Goal: Task Accomplishment & Management: Manage account settings

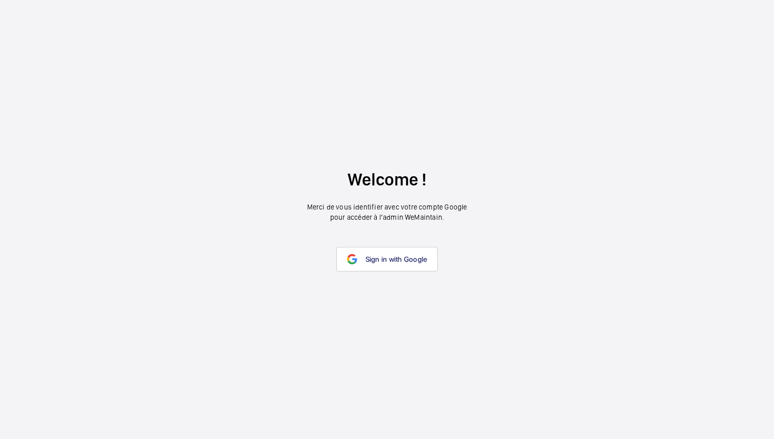
click at [176, 352] on wm-front-google-login "Welcome ! Merci de vous identifier avec votre compte Google pour accéder à l’ad…" at bounding box center [387, 219] width 774 height 439
click at [389, 257] on span "Sign in with Google" at bounding box center [396, 259] width 62 height 8
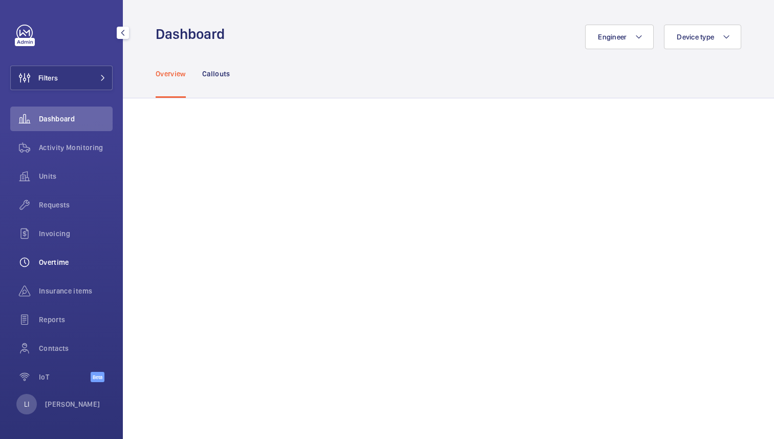
click at [67, 259] on span "Overtime" at bounding box center [76, 262] width 74 height 10
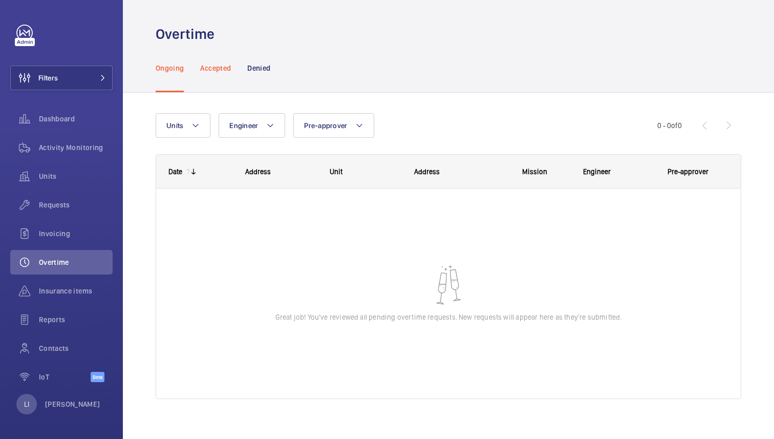
click at [222, 67] on p "Accepted" at bounding box center [215, 68] width 31 height 10
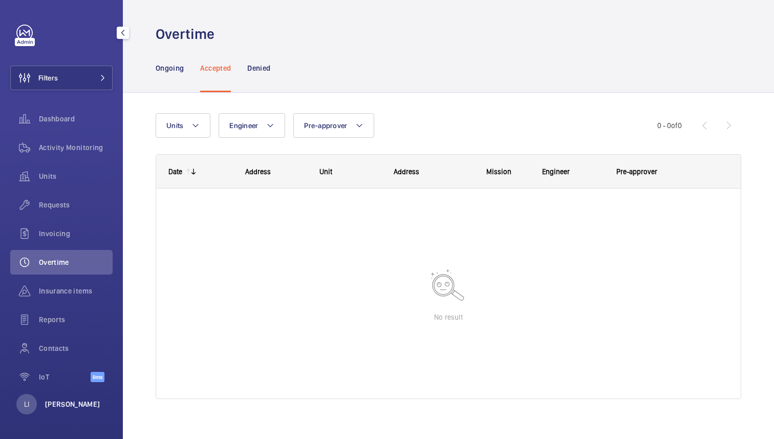
click at [57, 403] on p "[PERSON_NAME]" at bounding box center [72, 404] width 55 height 10
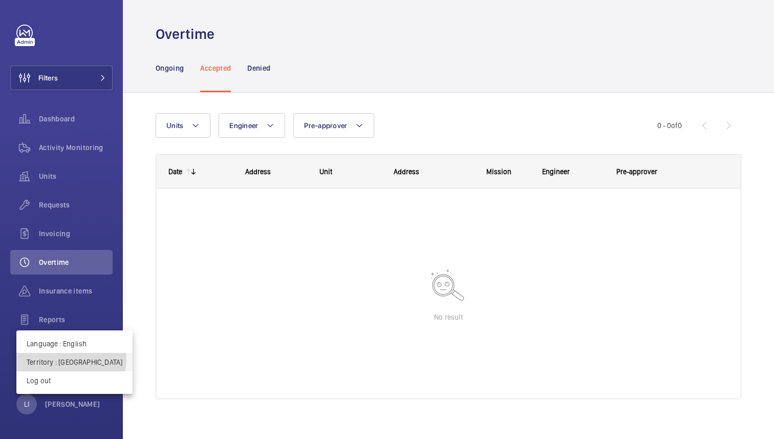
click at [71, 359] on p "Territory : [GEOGRAPHIC_DATA]" at bounding box center [75, 362] width 96 height 10
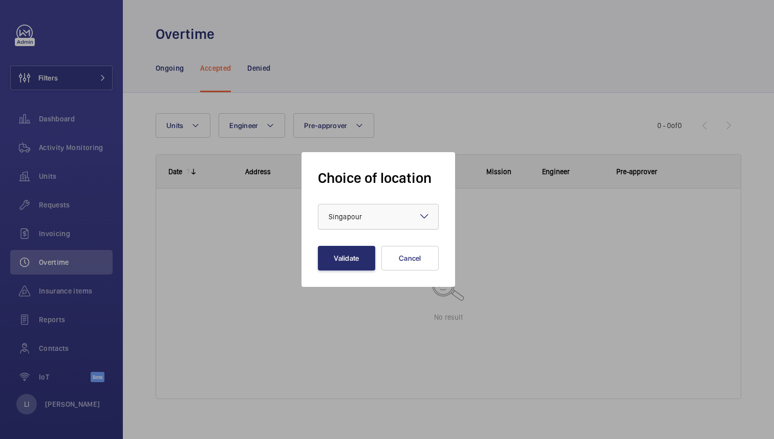
click at [382, 210] on div at bounding box center [378, 216] width 120 height 25
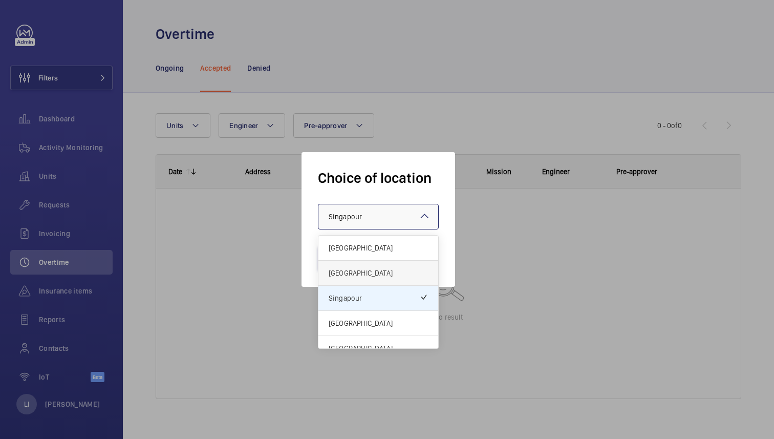
click at [364, 275] on span "[GEOGRAPHIC_DATA]" at bounding box center [378, 273] width 99 height 10
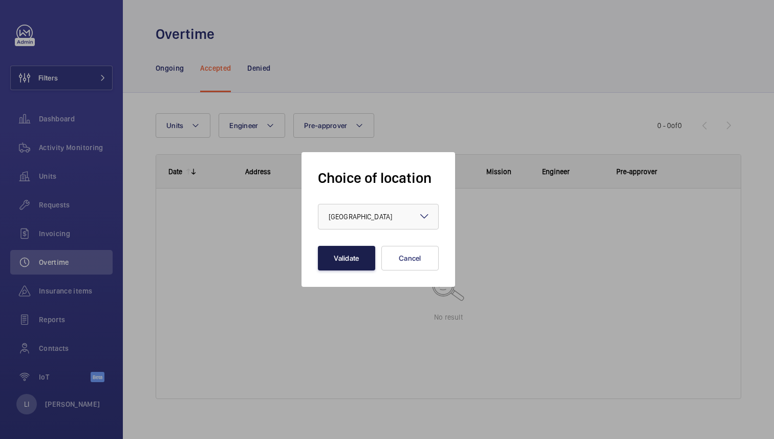
click at [353, 255] on button "Validate" at bounding box center [346, 258] width 57 height 25
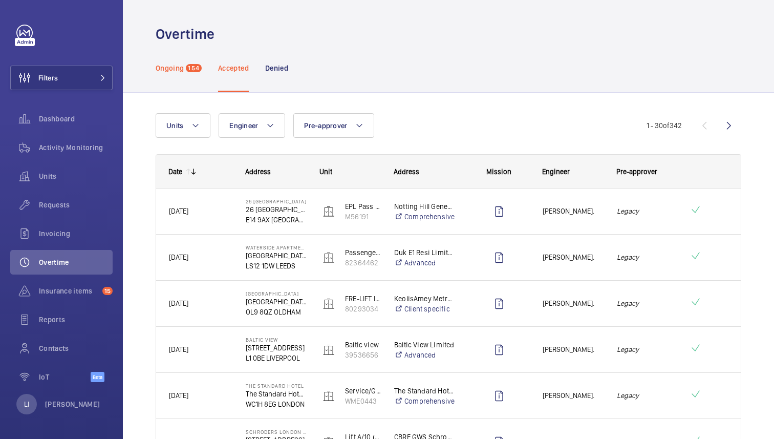
click at [171, 73] on div "Ongoing 154" at bounding box center [179, 67] width 46 height 49
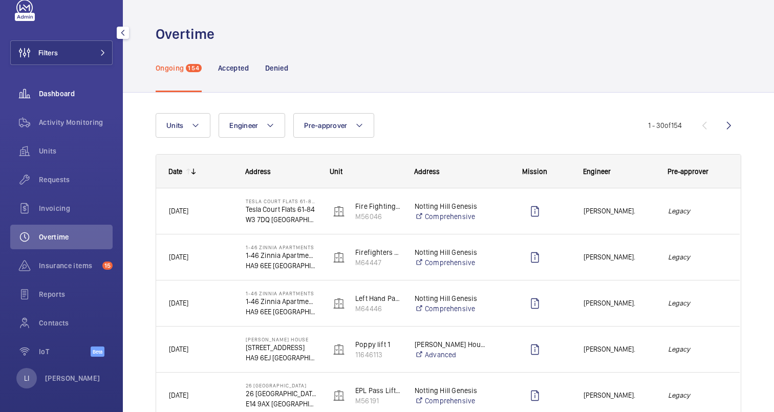
click at [62, 92] on span "Dashboard" at bounding box center [76, 94] width 74 height 10
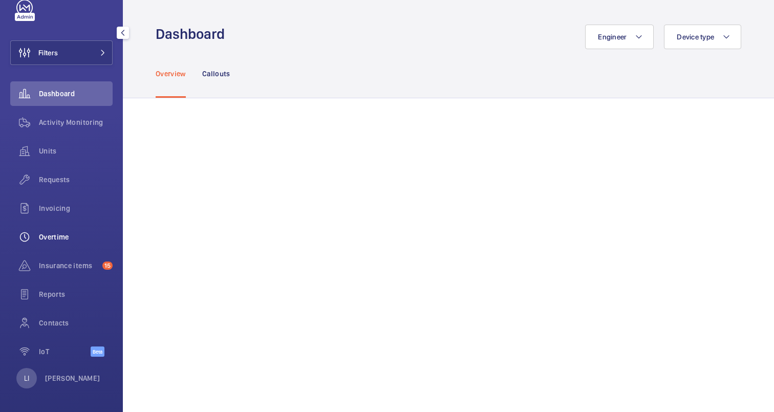
click at [70, 237] on span "Overtime" at bounding box center [76, 237] width 74 height 10
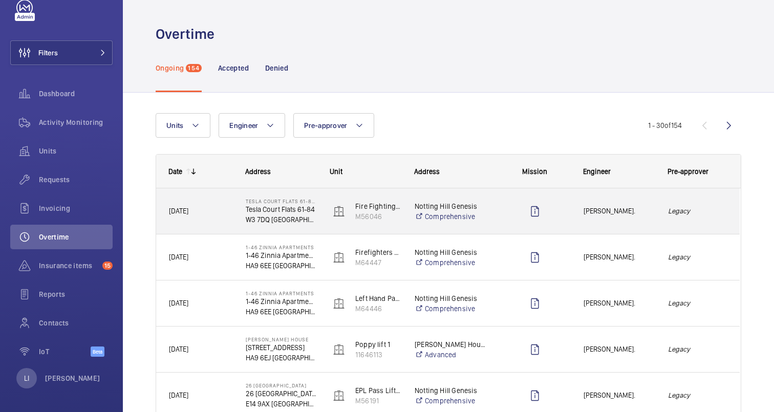
scroll to position [50, 0]
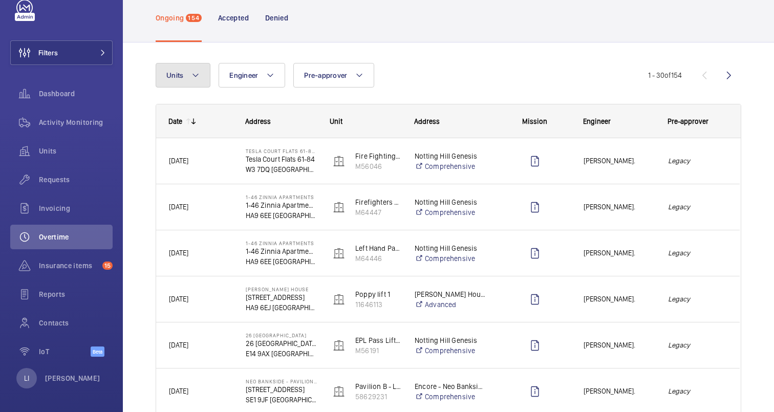
click at [199, 76] on mat-icon at bounding box center [195, 75] width 8 height 12
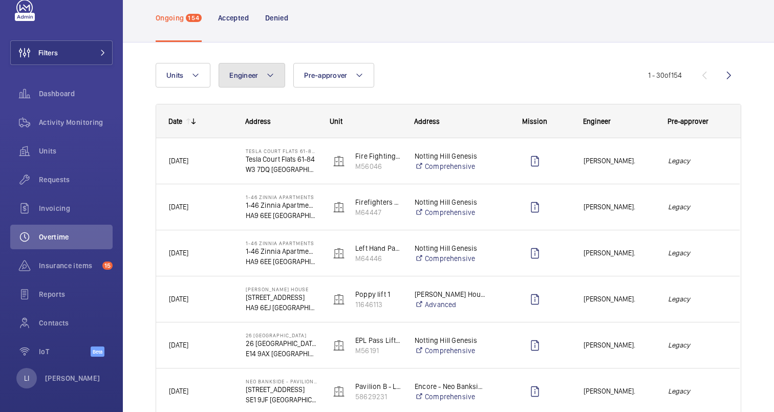
click at [257, 77] on span "Engineer" at bounding box center [243, 75] width 29 height 8
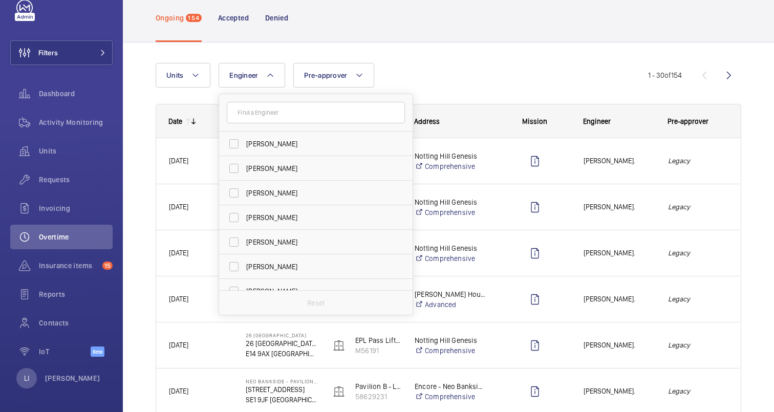
click at [418, 27] on div "Ongoing 154 Accepted Denied" at bounding box center [448, 17] width 585 height 49
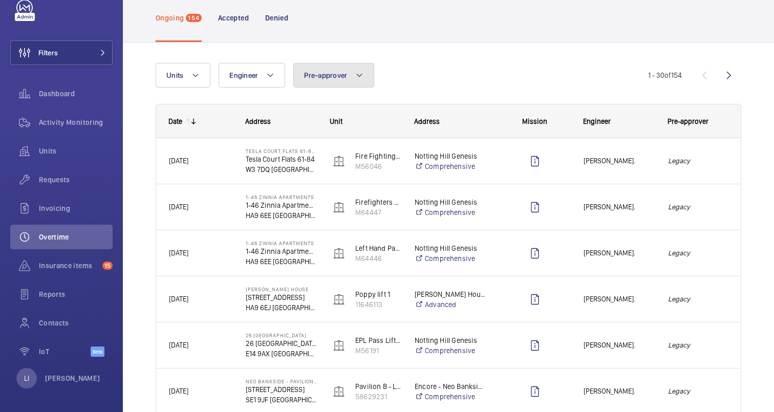
click at [337, 75] on span "Pre-approver" at bounding box center [325, 75] width 43 height 8
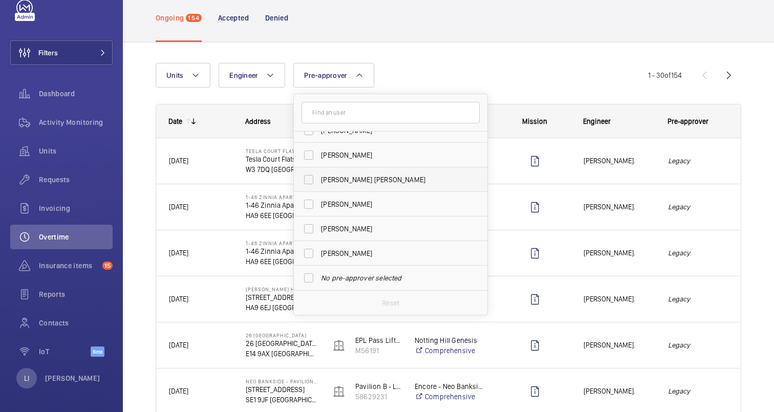
scroll to position [0, 0]
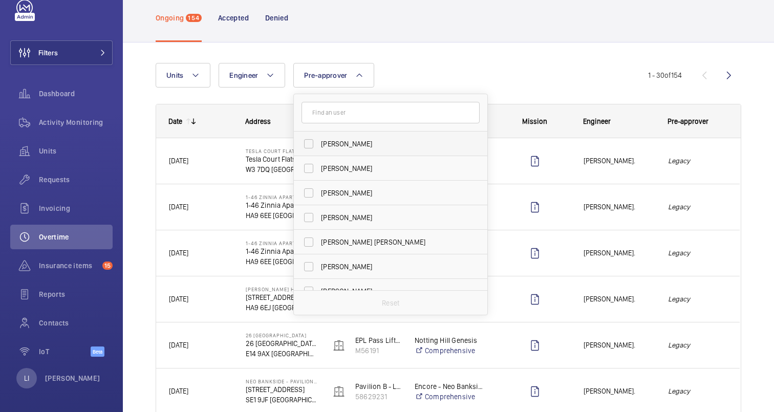
click at [360, 145] on span "[PERSON_NAME]" at bounding box center [391, 144] width 141 height 10
click at [319, 145] on input "[PERSON_NAME]" at bounding box center [308, 144] width 20 height 20
checkbox input "true"
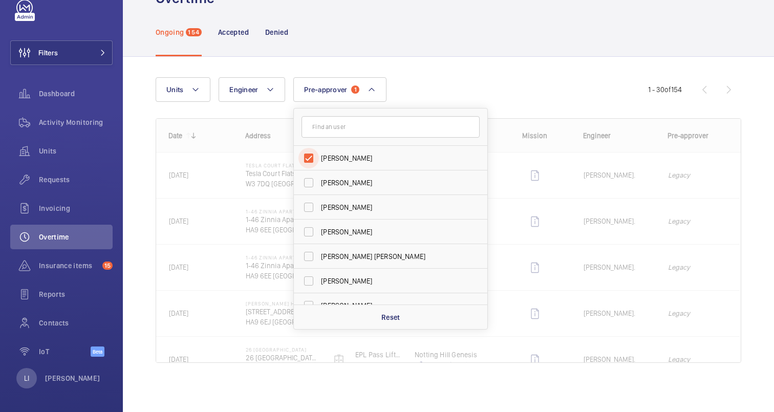
scroll to position [36, 0]
click at [498, 61] on div "Units Engineer Pre-approver 1 [PERSON_NAME] [PERSON_NAME] [PERSON_NAME] [PERSON…" at bounding box center [448, 224] width 585 height 326
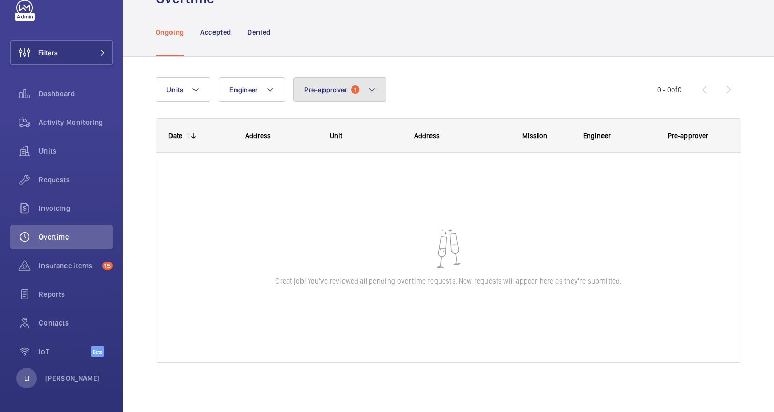
click at [372, 86] on mat-icon at bounding box center [371, 89] width 8 height 12
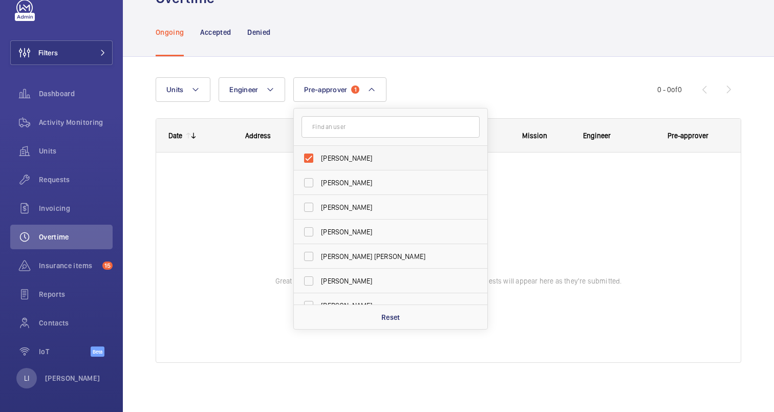
click at [328, 158] on span "[PERSON_NAME]" at bounding box center [391, 158] width 141 height 10
click at [319, 158] on input "[PERSON_NAME]" at bounding box center [308, 158] width 20 height 20
checkbox input "false"
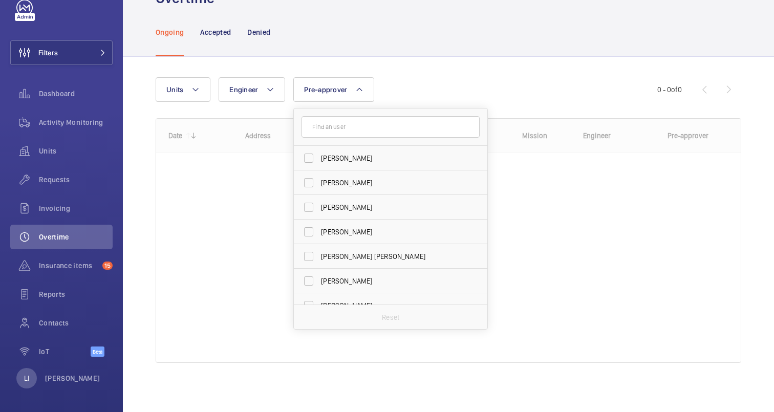
click at [447, 73] on div "Units Engineer Pre-approver [PERSON_NAME] [PERSON_NAME] [PERSON_NAME] [PERSON_N…" at bounding box center [448, 224] width 585 height 326
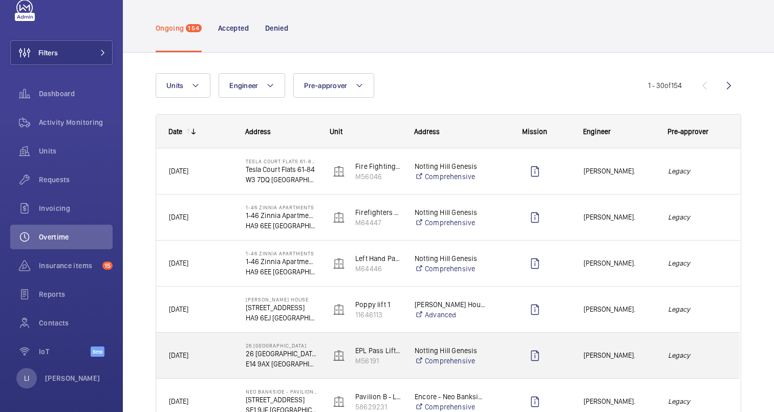
scroll to position [57, 0]
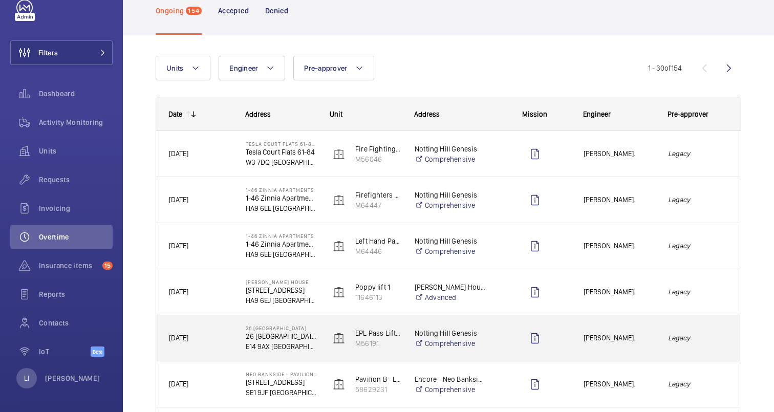
click at [211, 342] on span "[DATE]" at bounding box center [200, 338] width 63 height 12
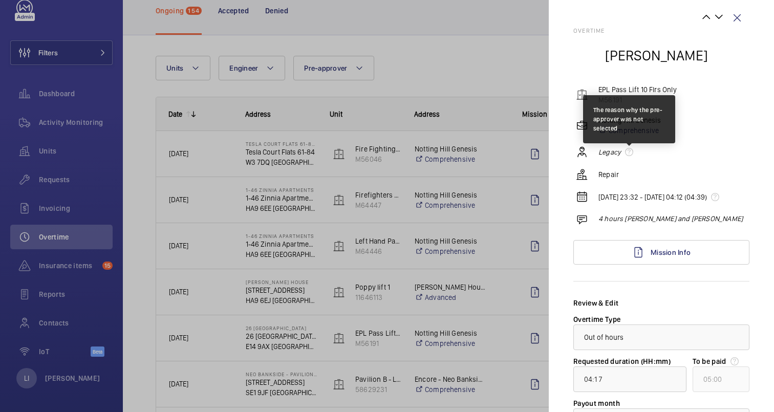
scroll to position [18, 0]
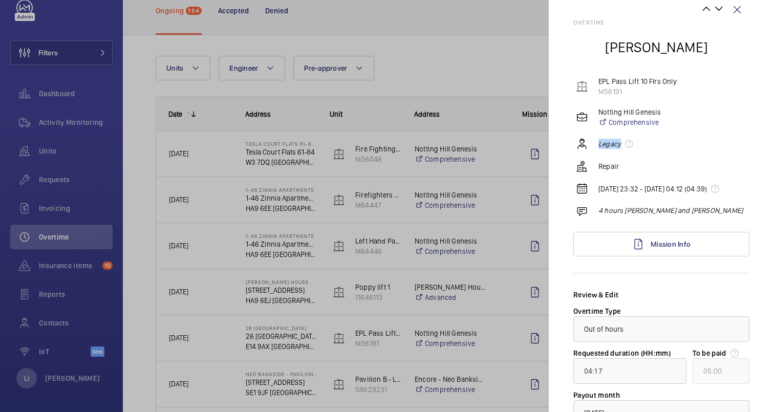
drag, startPoint x: 596, startPoint y: 143, endPoint x: 621, endPoint y: 144, distance: 25.1
click at [621, 144] on div "Legacy" at bounding box center [662, 144] width 173 height 12
click at [602, 144] on em "Legacy" at bounding box center [609, 144] width 23 height 10
drag, startPoint x: 597, startPoint y: 146, endPoint x: 621, endPoint y: 146, distance: 24.1
click at [621, 146] on div "Legacy" at bounding box center [662, 144] width 173 height 12
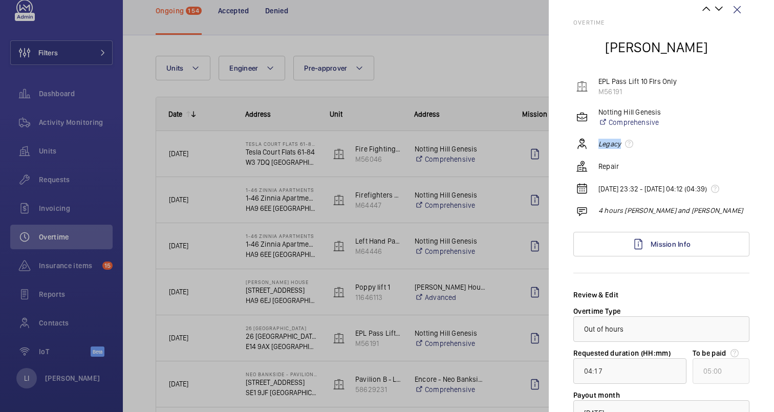
click at [604, 144] on em "Legacy" at bounding box center [609, 144] width 23 height 10
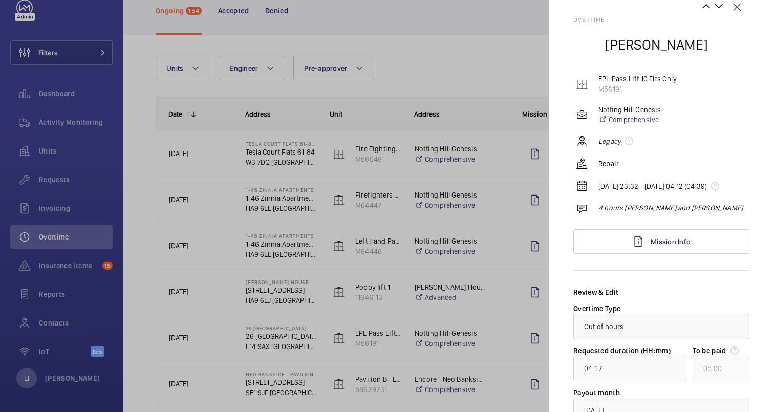
click at [604, 164] on p "Repair" at bounding box center [608, 164] width 20 height 10
click at [606, 165] on p "Repair" at bounding box center [608, 164] width 20 height 10
click at [611, 166] on p "Repair" at bounding box center [608, 164] width 20 height 10
click at [630, 166] on div "Repair" at bounding box center [662, 164] width 173 height 12
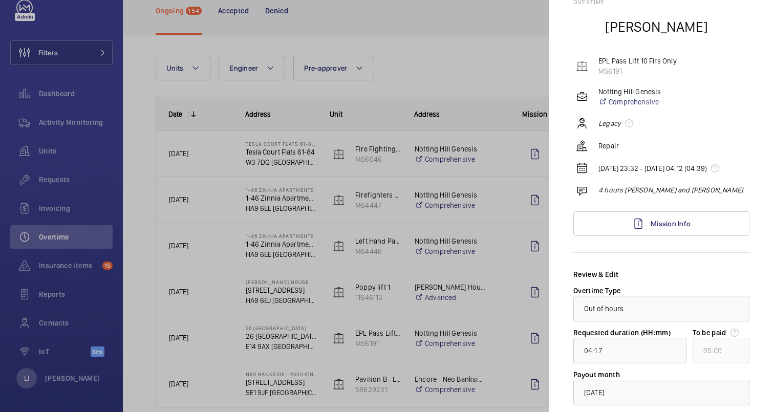
scroll to position [43, 0]
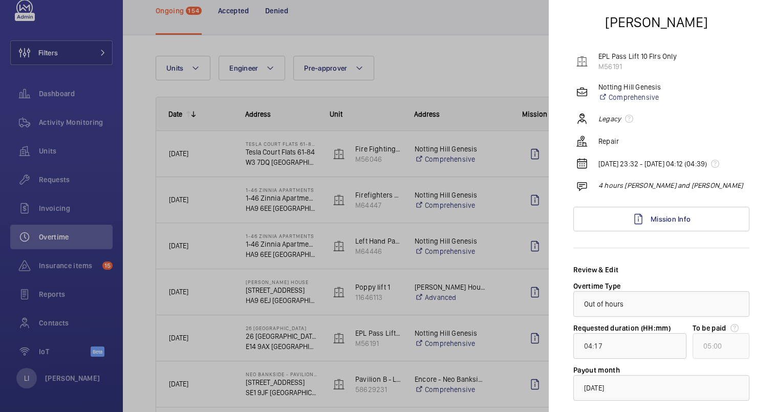
drag, startPoint x: 621, startPoint y: 172, endPoint x: 596, endPoint y: 163, distance: 26.7
click at [595, 163] on div "[DATE] 23:32 - [DATE] 04:12 (04:39)" at bounding box center [662, 164] width 173 height 12
click at [617, 168] on p "[DATE] 23:32 - [DATE] 04:12 (04:39)" at bounding box center [660, 164] width 125 height 10
drag, startPoint x: 626, startPoint y: 173, endPoint x: 593, endPoint y: 163, distance: 34.7
click at [593, 163] on div "[DATE] 23:32 - [DATE] 04:12 (04:39)" at bounding box center [662, 164] width 173 height 12
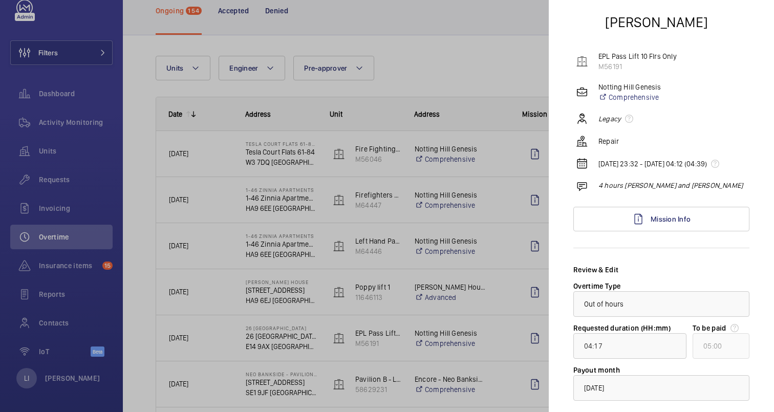
click at [624, 169] on p "[DATE] 23:32 - [DATE] 04:12 (04:39)" at bounding box center [660, 164] width 125 height 10
drag, startPoint x: 623, startPoint y: 172, endPoint x: 597, endPoint y: 162, distance: 27.4
click at [597, 162] on div "[DATE] 23:32 - [DATE] 04:12 (04:39)" at bounding box center [662, 164] width 173 height 12
click at [619, 169] on p "[DATE] 23:32 - [DATE] 04:12 (04:39)" at bounding box center [660, 164] width 125 height 10
drag, startPoint x: 625, startPoint y: 176, endPoint x: 595, endPoint y: 161, distance: 34.1
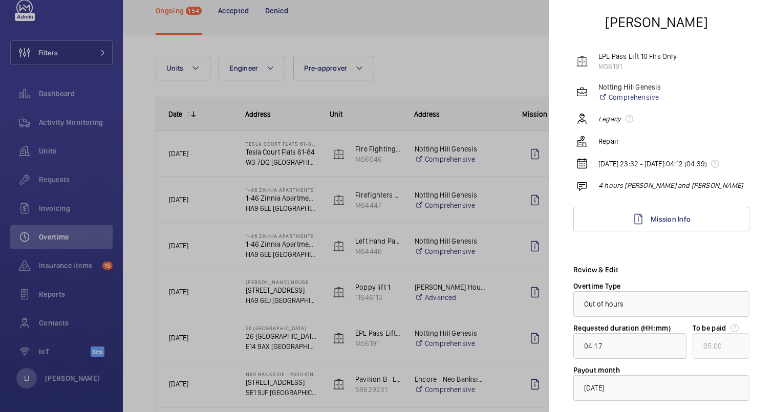
click at [594, 161] on div "[DATE] 23:32 - [DATE] 04:12 (04:39)" at bounding box center [662, 164] width 173 height 12
click at [621, 169] on p "[DATE] 23:32 - [DATE] 04:12 (04:39)" at bounding box center [660, 164] width 125 height 10
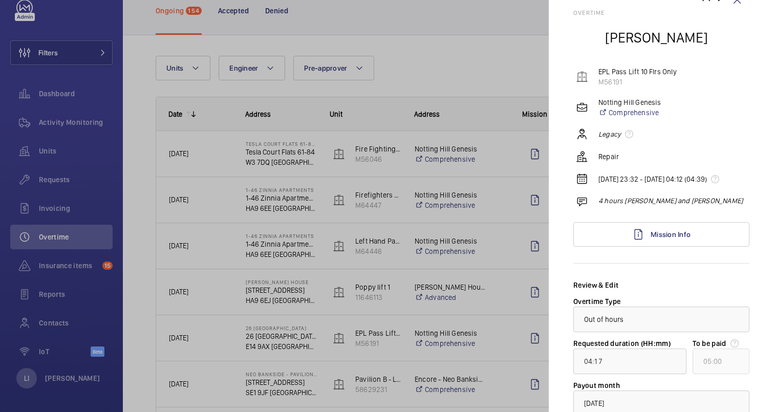
scroll to position [27, 0]
drag, startPoint x: 626, startPoint y: 186, endPoint x: 589, endPoint y: 178, distance: 38.2
click at [589, 178] on div "[DATE] 23:32 - [DATE] 04:12 (04:39)" at bounding box center [662, 179] width 173 height 12
click at [609, 185] on p "[DATE] 23:32 - [DATE] 04:12 (04:39)" at bounding box center [660, 180] width 125 height 10
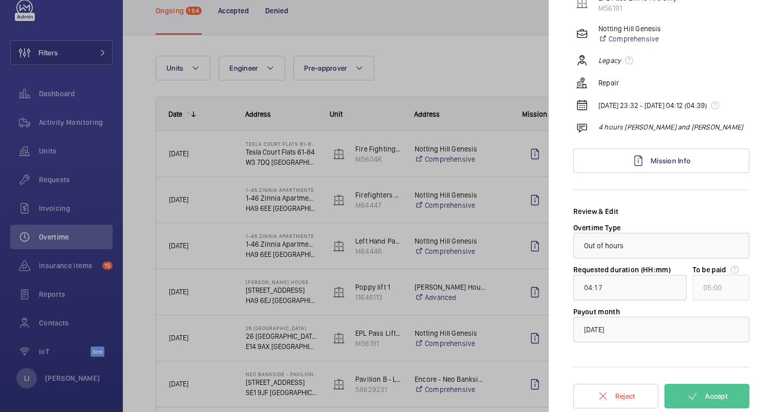
scroll to position [112, 0]
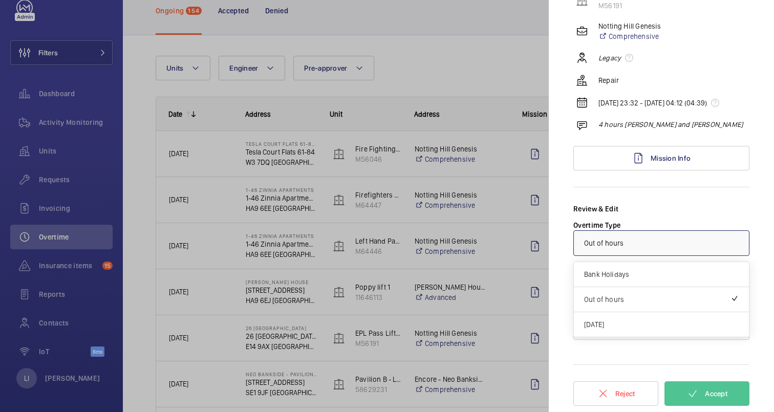
click at [642, 247] on div "× Out of hours" at bounding box center [617, 243] width 66 height 10
click at [653, 213] on div "Review & Edit" at bounding box center [661, 209] width 176 height 10
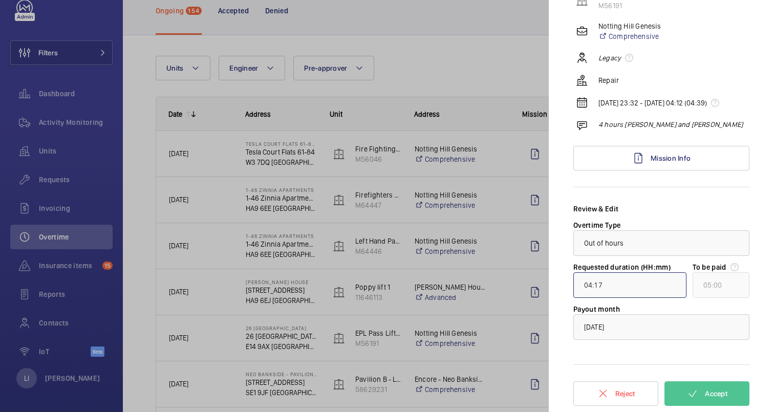
click at [650, 289] on input "04:17" at bounding box center [629, 285] width 113 height 26
click at [658, 205] on div "Review & Edit" at bounding box center [661, 209] width 176 height 10
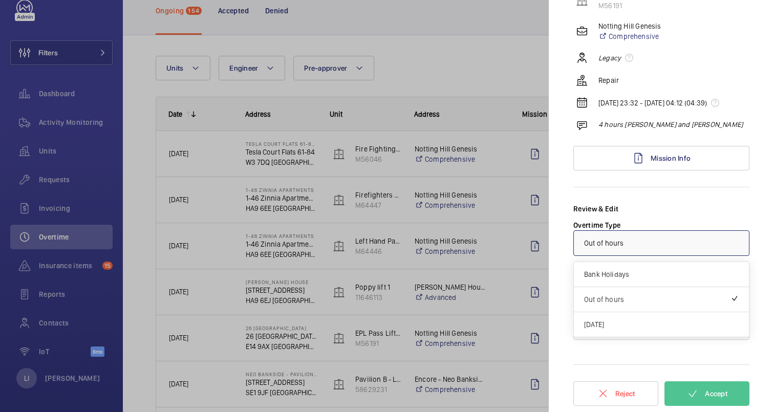
click at [640, 242] on div "× Out of hours" at bounding box center [617, 243] width 66 height 10
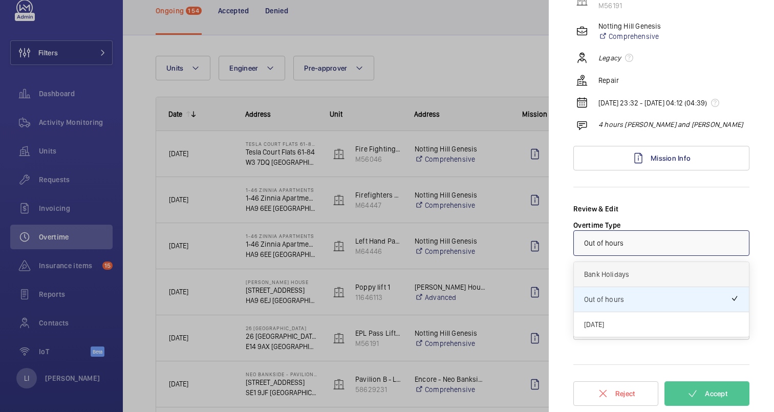
click at [639, 276] on span "Bank Holidays" at bounding box center [661, 274] width 155 height 10
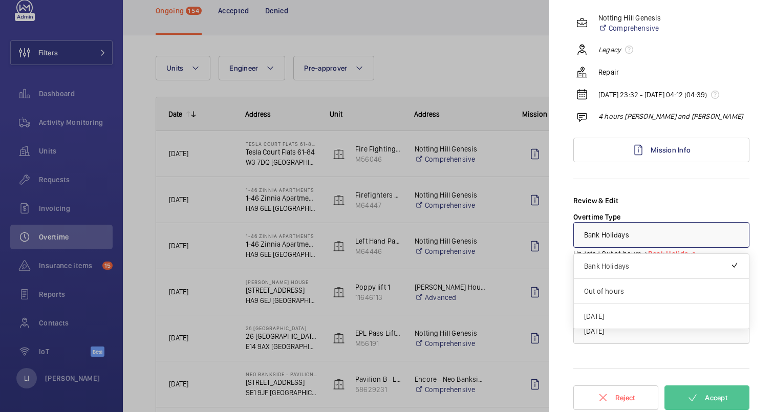
click at [658, 245] on div at bounding box center [661, 235] width 175 height 25
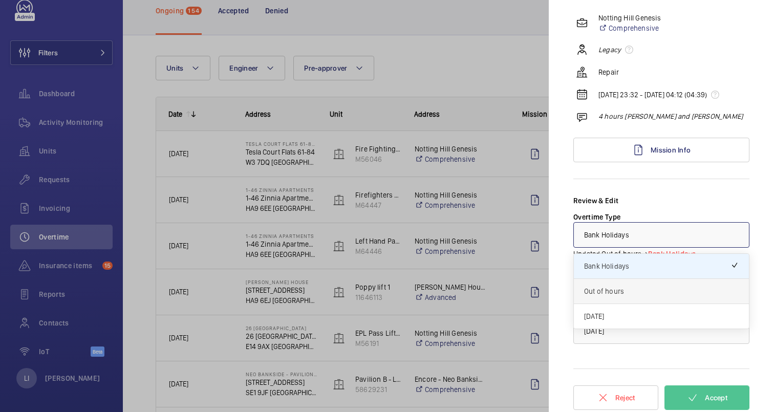
click at [629, 296] on span "Out of hours" at bounding box center [661, 291] width 155 height 10
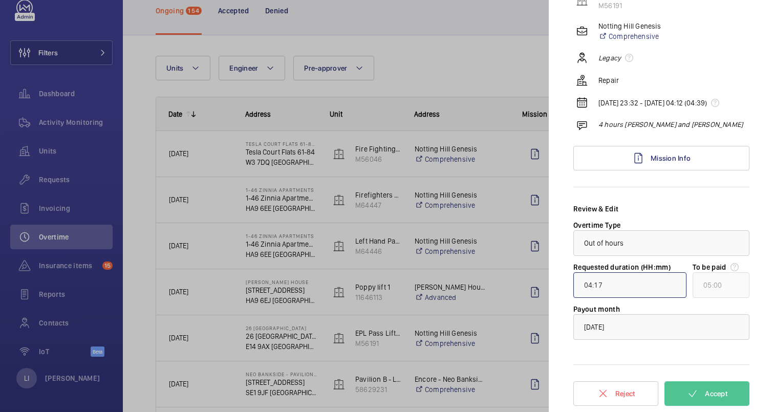
click at [608, 285] on input "04:17" at bounding box center [629, 285] width 113 height 26
click at [615, 283] on input "04:17" at bounding box center [629, 285] width 113 height 26
type input "04:00"
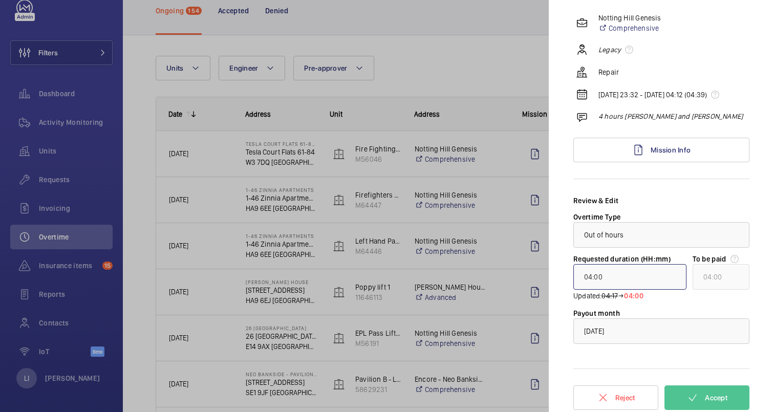
type input "04:10"
type input "05:00"
type input "04:17"
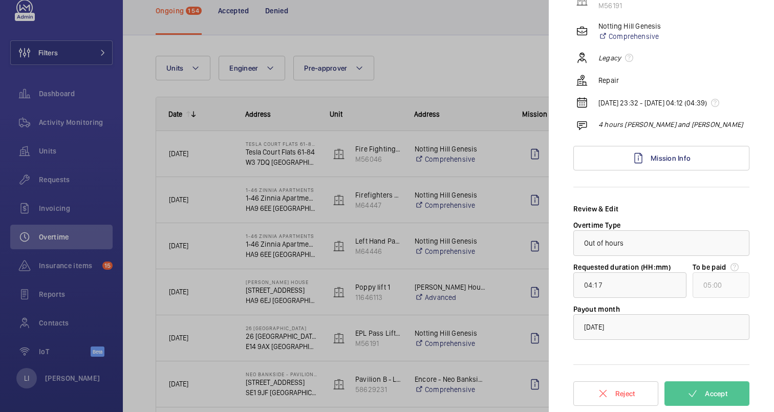
click at [672, 224] on div "Overtime Type × Out of hours ×" at bounding box center [661, 238] width 176 height 36
click at [604, 330] on span "[DATE]" at bounding box center [594, 327] width 20 height 8
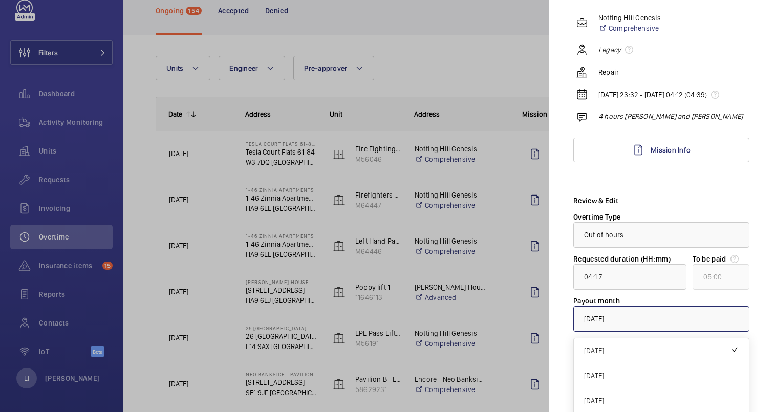
click at [637, 308] on div "Payout month × [DATE] × [DATE] [DATE] [DATE] [DATE] [DATE] [DATE]" at bounding box center [661, 314] width 176 height 36
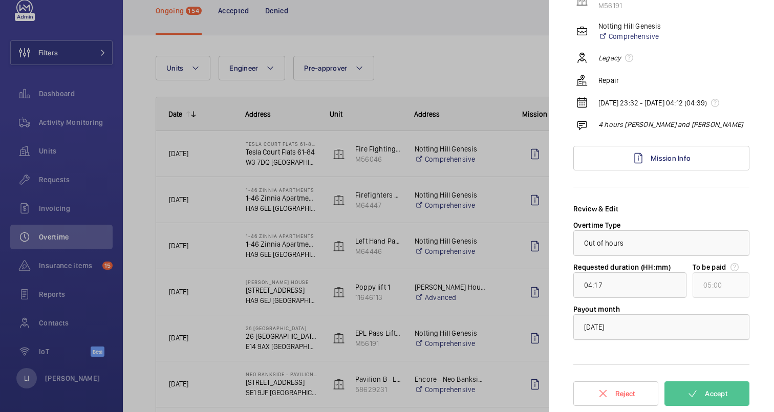
click at [621, 332] on div "× [DATE]" at bounding box center [607, 327] width 46 height 10
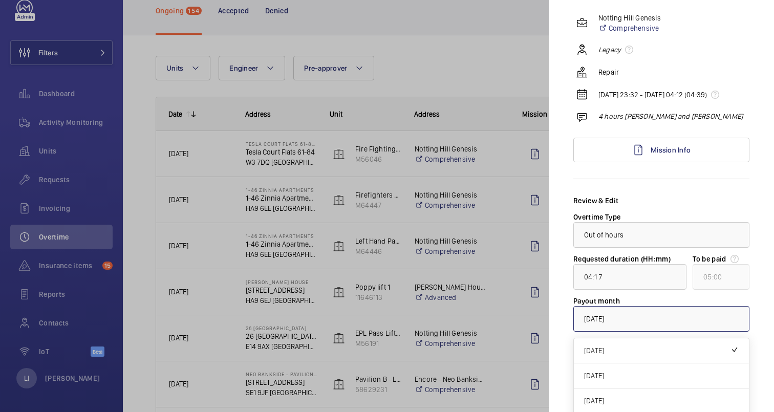
click at [650, 217] on div "Review & Edit Overtime Type × Out of hours × Requested duration (HH:mm) 04:17 T…" at bounding box center [661, 263] width 176 height 136
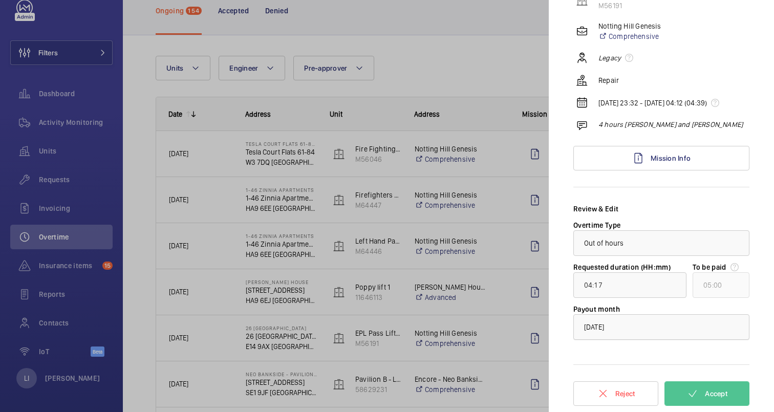
click at [629, 324] on div "× [DATE]" at bounding box center [607, 327] width 46 height 10
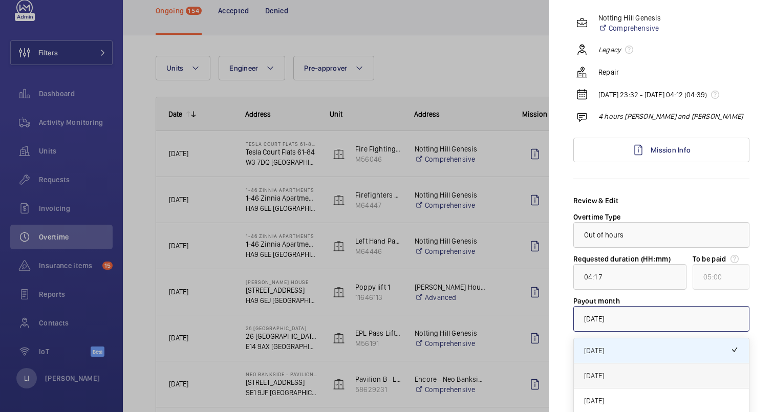
click at [643, 381] on span "[DATE]" at bounding box center [661, 376] width 155 height 10
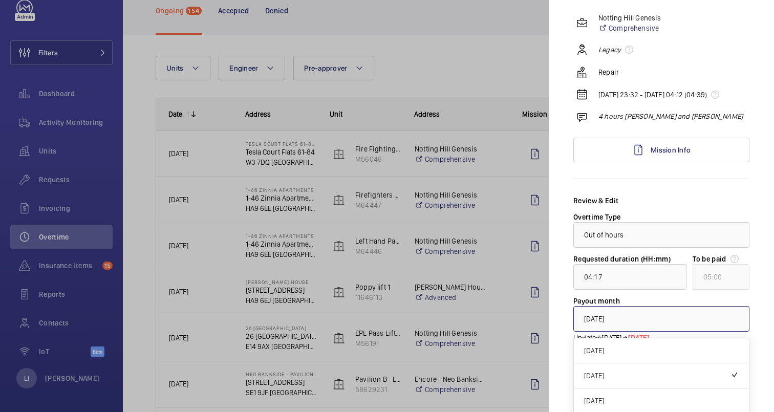
click at [654, 329] on div at bounding box center [661, 319] width 175 height 25
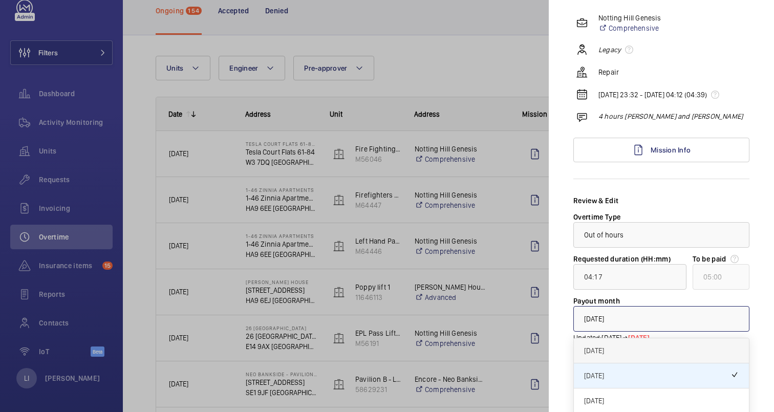
click at [639, 363] on div "[DATE]" at bounding box center [661, 350] width 175 height 25
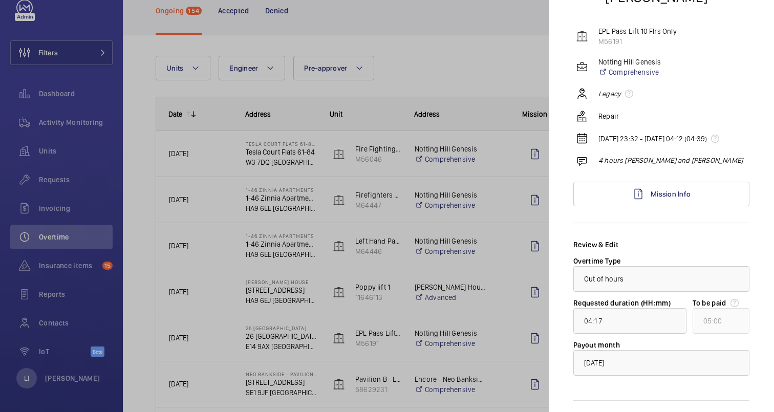
scroll to position [0, 0]
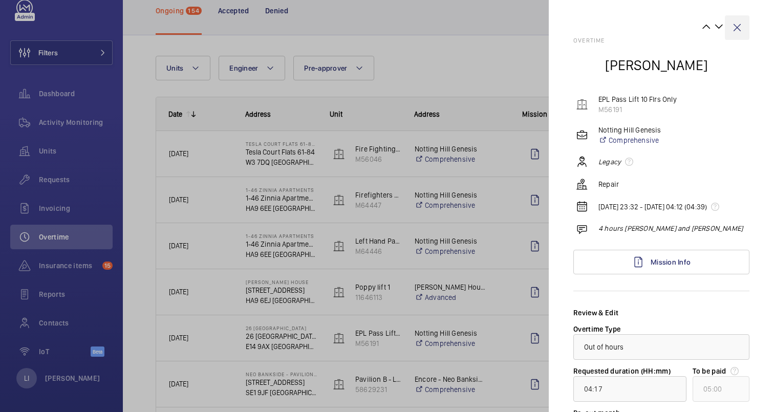
click at [738, 26] on wm-front-icon-button at bounding box center [737, 27] width 25 height 25
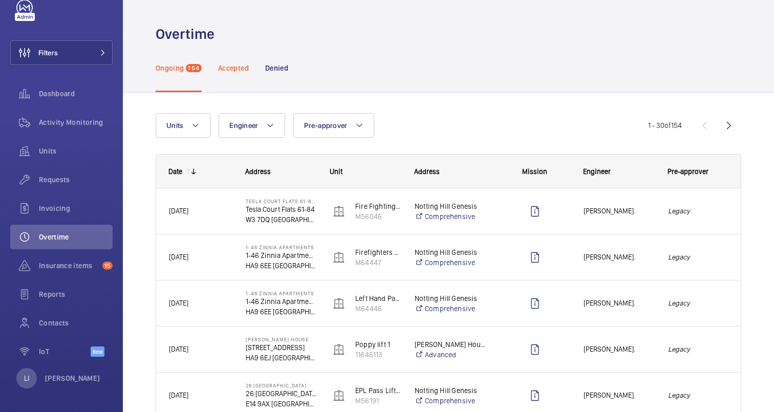
click at [233, 70] on p "Accepted" at bounding box center [233, 68] width 31 height 10
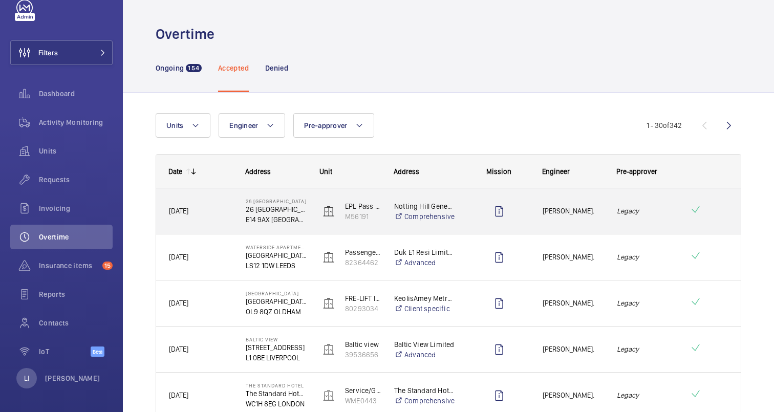
click at [663, 225] on div "Legacy" at bounding box center [640, 211] width 72 height 32
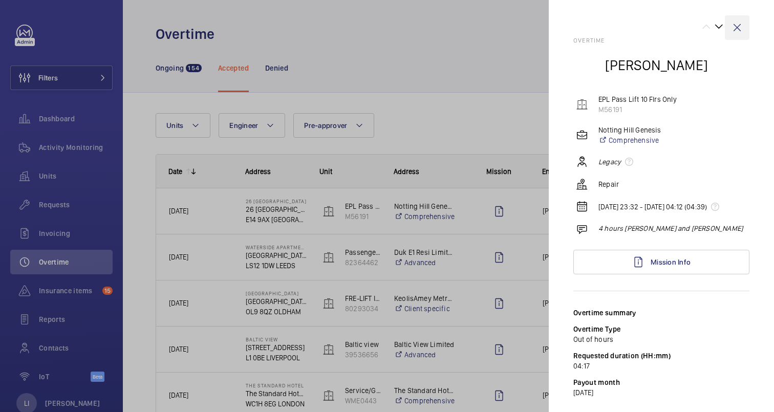
click at [735, 24] on wm-front-icon-button at bounding box center [737, 27] width 25 height 25
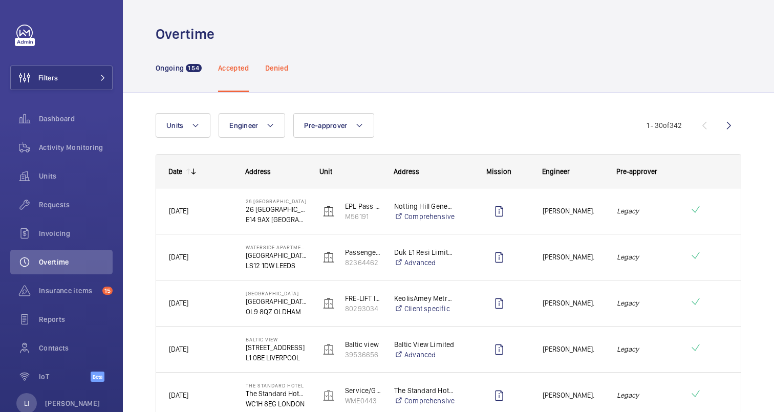
click at [280, 68] on p "Denied" at bounding box center [276, 68] width 23 height 10
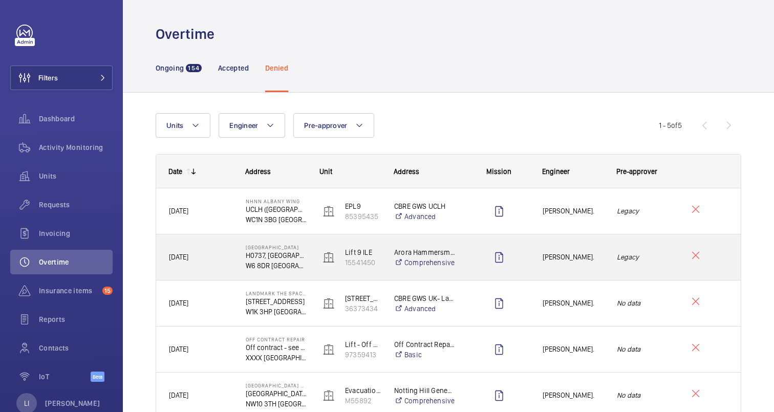
click at [667, 257] on em "Legacy" at bounding box center [646, 257] width 59 height 12
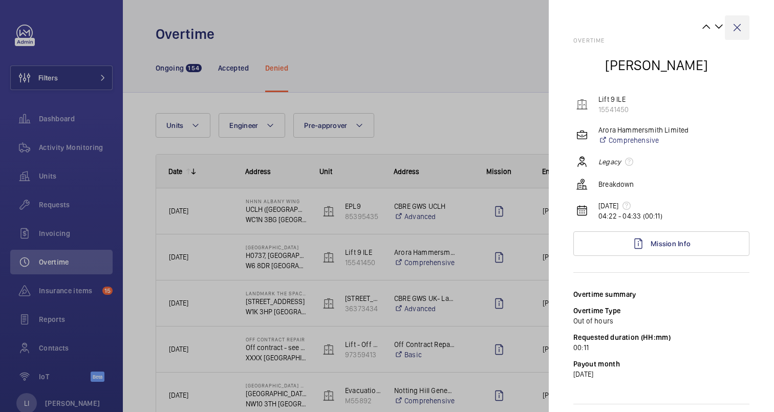
click at [738, 26] on wm-front-icon-button at bounding box center [737, 27] width 25 height 25
